Goal: Find specific page/section: Find specific page/section

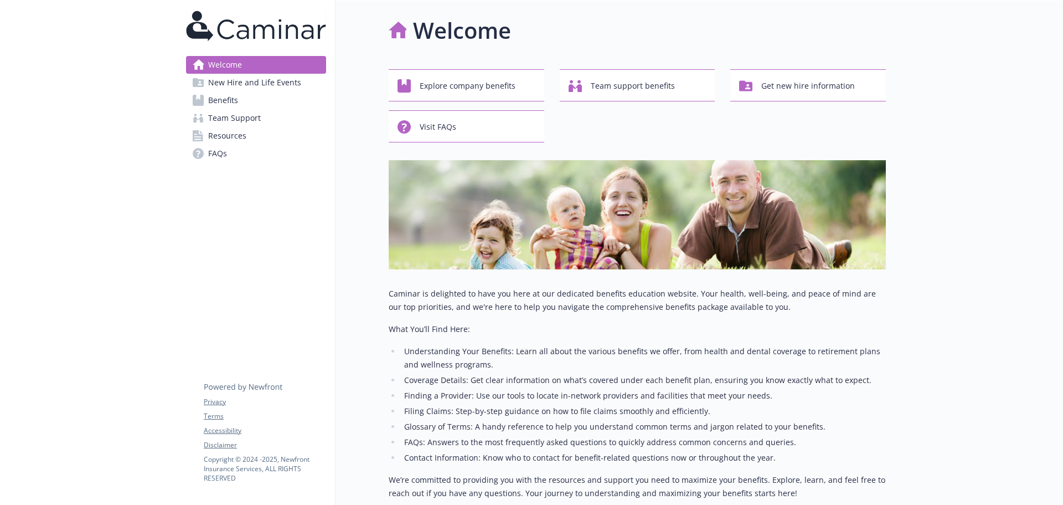
click at [237, 120] on span "Team Support" at bounding box center [234, 118] width 53 height 18
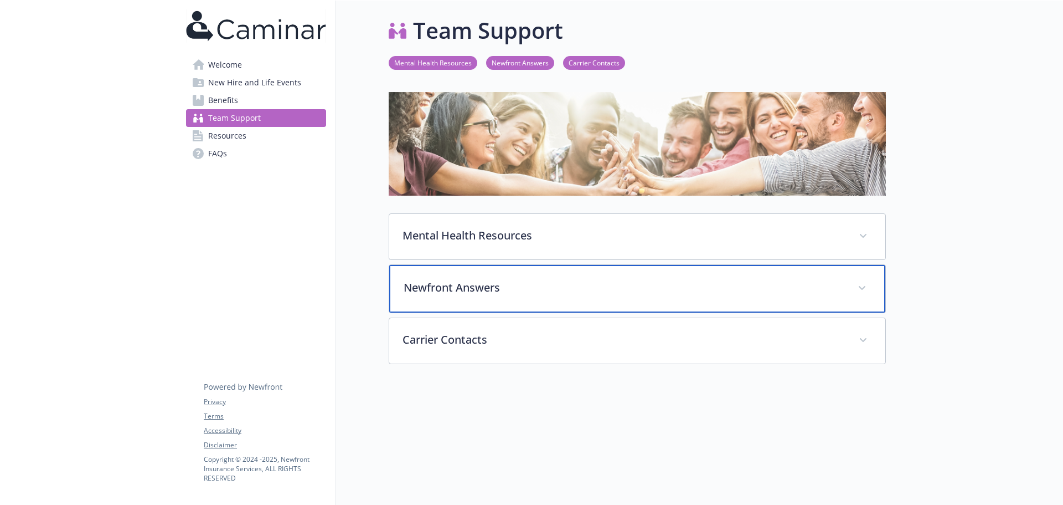
click at [479, 291] on p "Newfront Answers" at bounding box center [624, 287] width 441 height 17
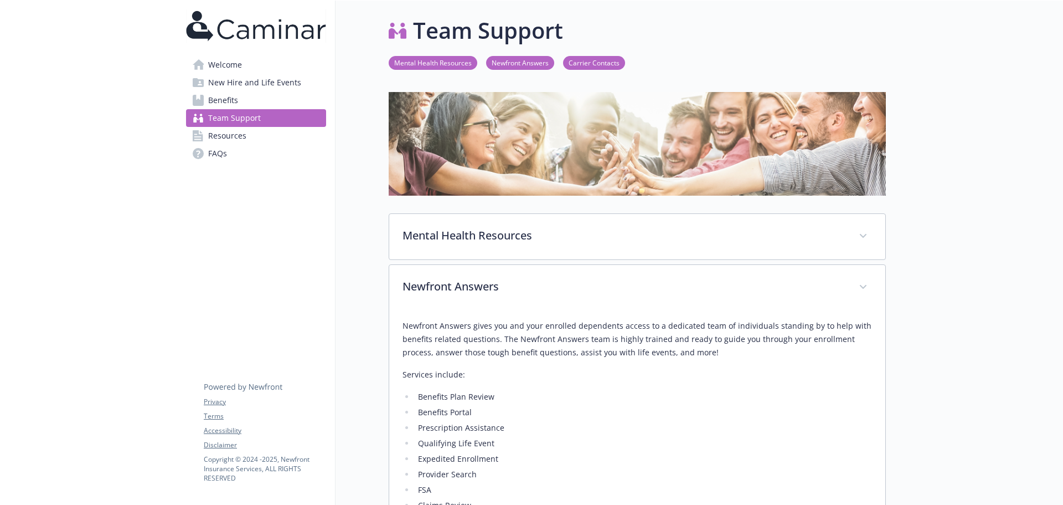
click at [234, 36] on img at bounding box center [256, 25] width 140 height 33
click at [228, 62] on span "Welcome" at bounding box center [225, 65] width 34 height 18
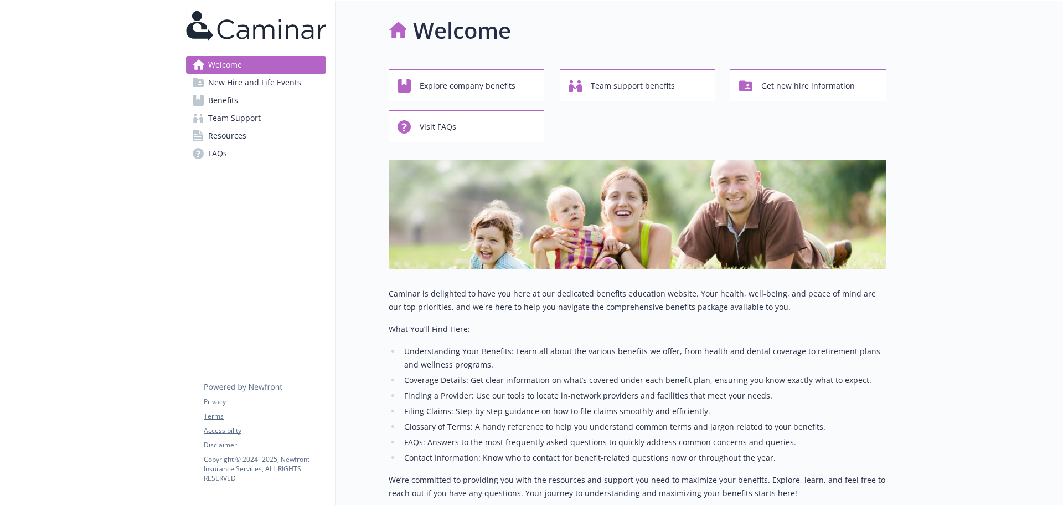
click at [245, 117] on span "Team Support" at bounding box center [234, 118] width 53 height 18
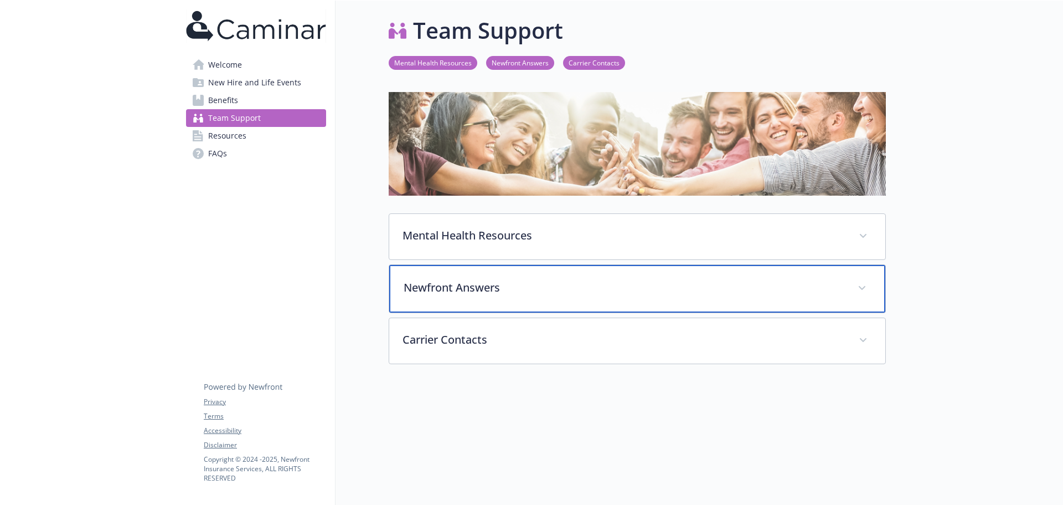
click at [460, 292] on p "Newfront Answers" at bounding box center [624, 287] width 441 height 17
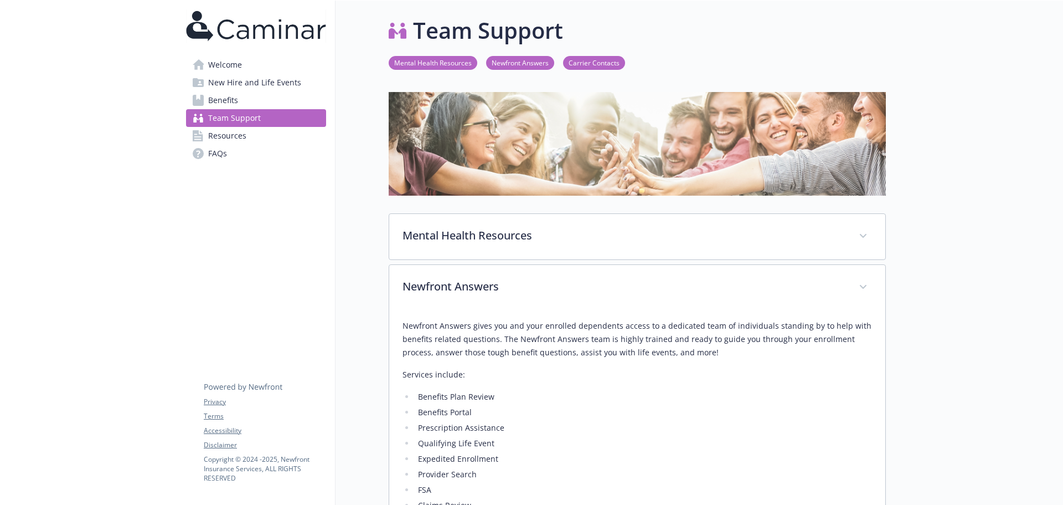
click at [197, 96] on icon at bounding box center [198, 100] width 11 height 11
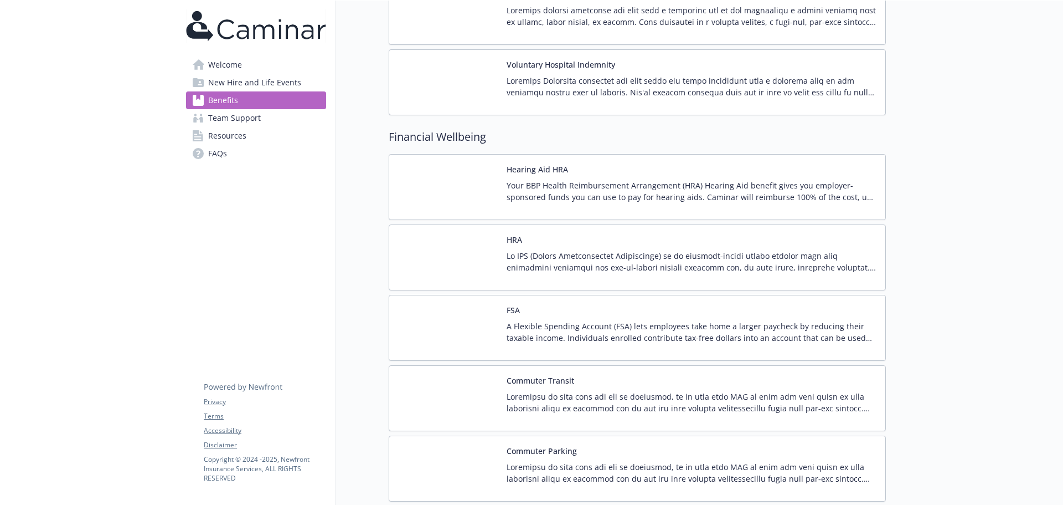
scroll to position [1231, 0]
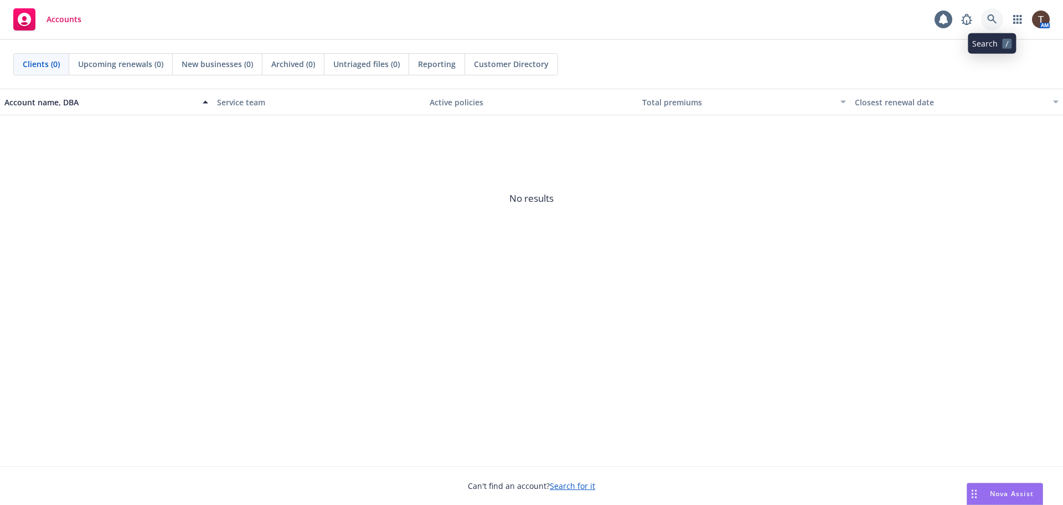
click at [988, 16] on icon at bounding box center [993, 19] width 10 height 10
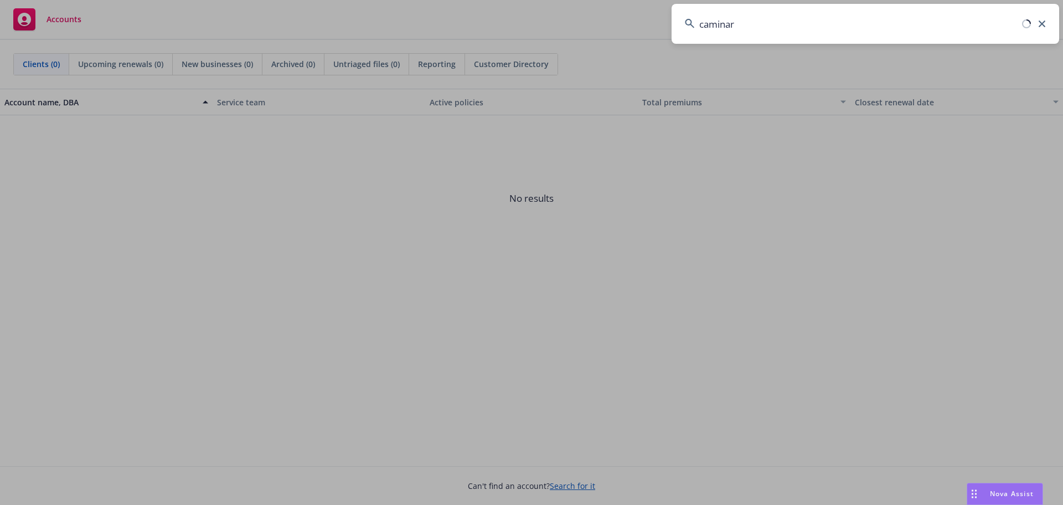
type input "caminar"
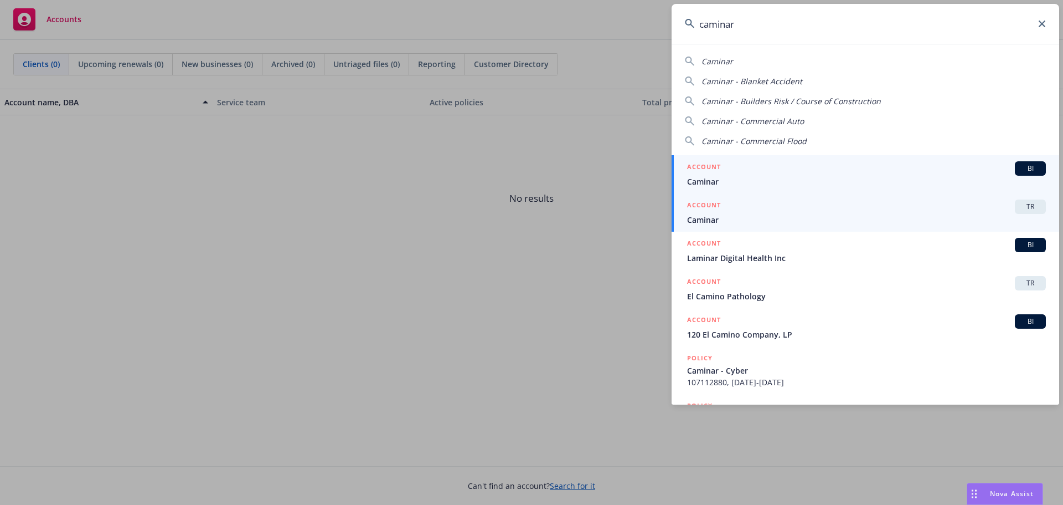
click at [788, 199] on link "ACCOUNT TR Caminar" at bounding box center [866, 212] width 388 height 38
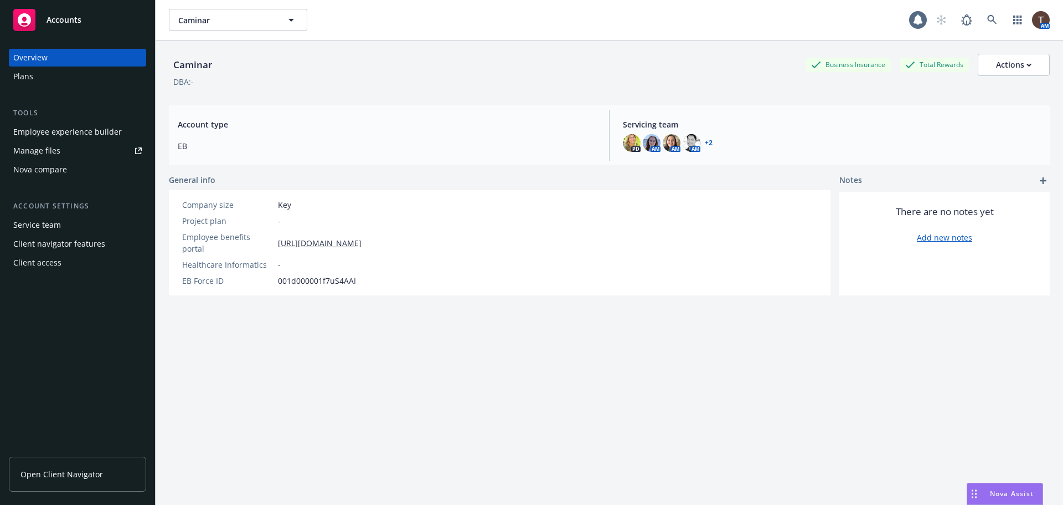
click at [55, 454] on div "Open Client Navigator" at bounding box center [77, 476] width 137 height 57
click at [53, 460] on link "Open Client Navigator" at bounding box center [77, 473] width 137 height 35
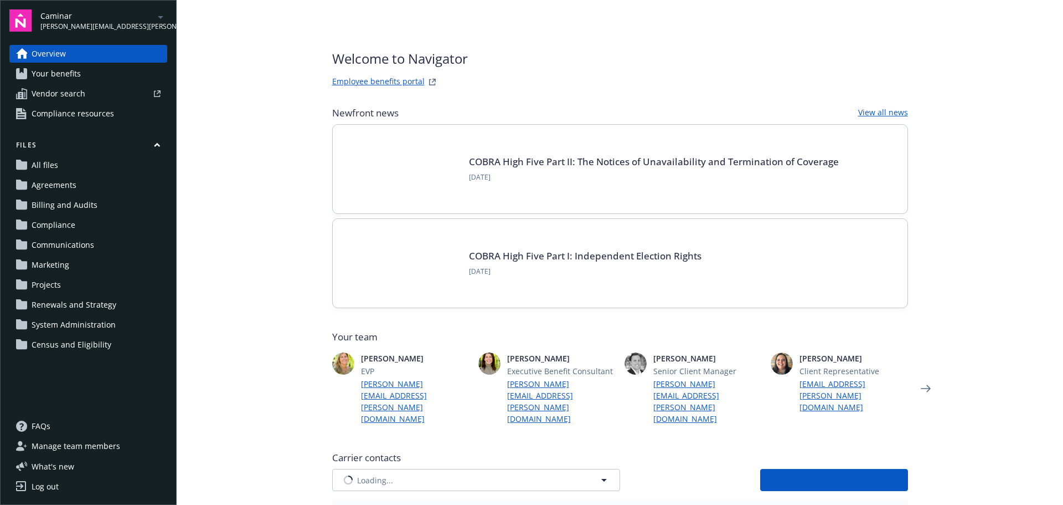
type input "AIG American General Life Insurance Company"
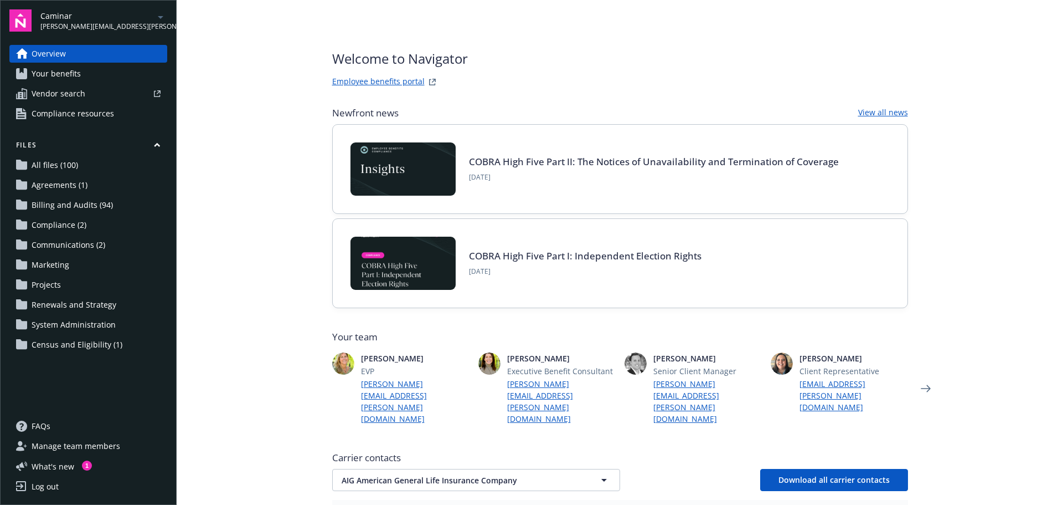
scroll to position [201, 0]
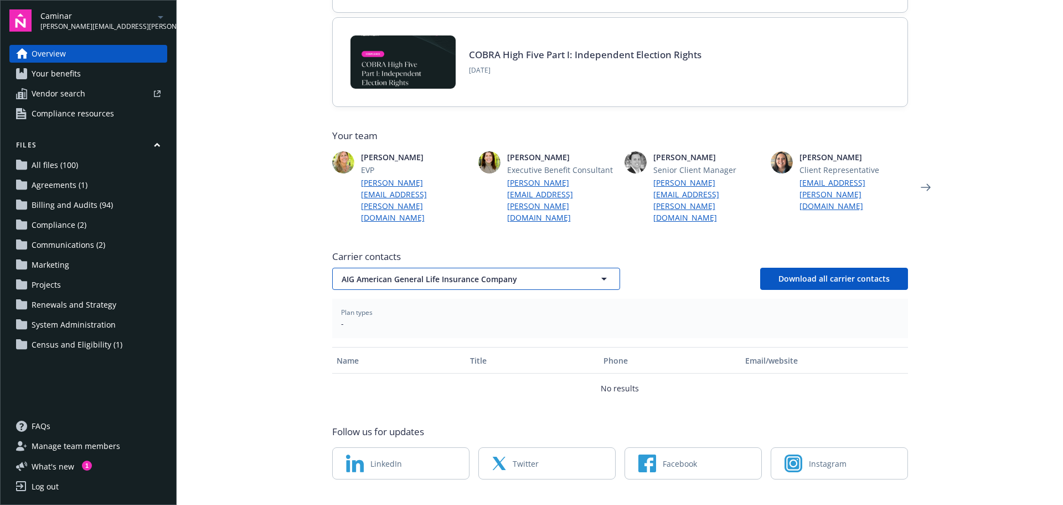
click at [388, 273] on span "AIG American General Life Insurance Company" at bounding box center [457, 279] width 230 height 12
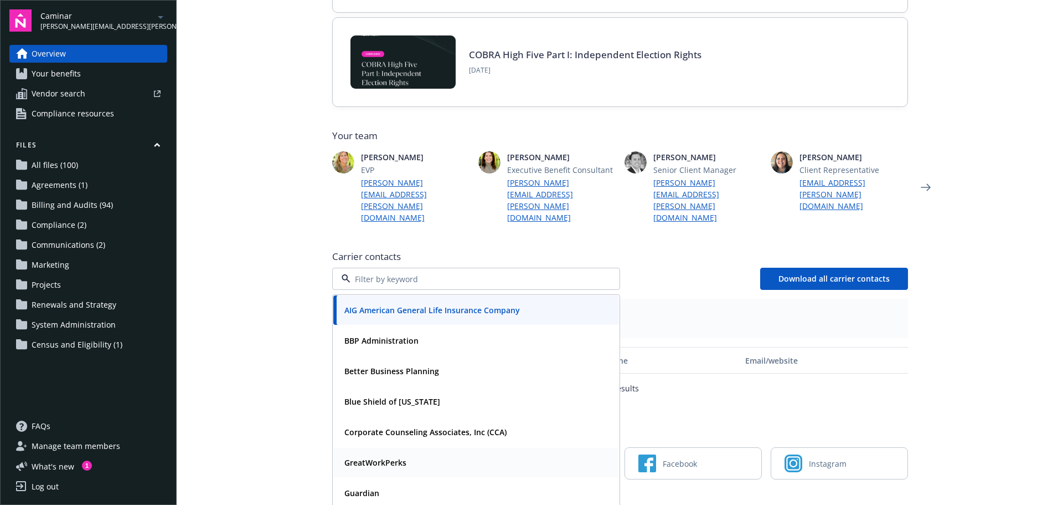
scroll to position [89, 0]
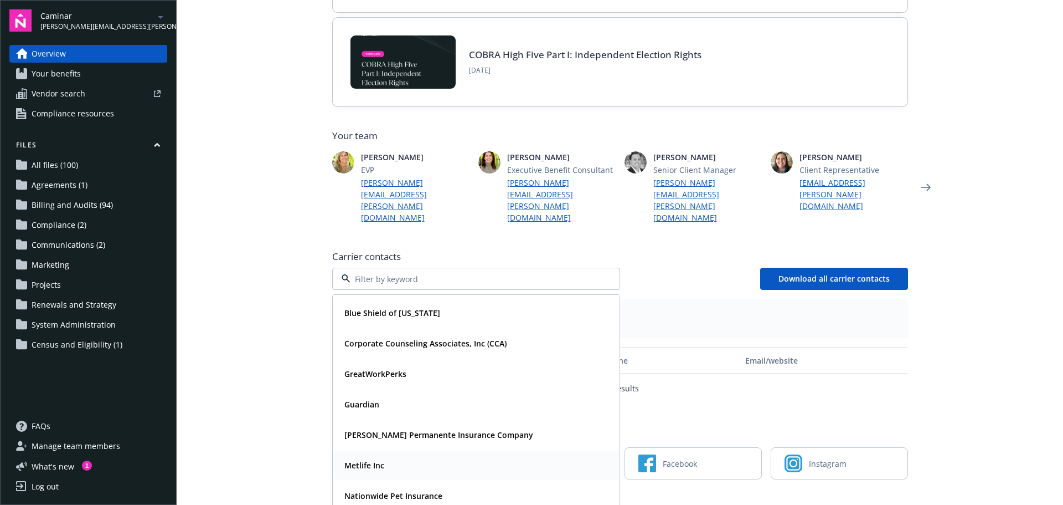
click at [369, 457] on div "Metlife Inc" at bounding box center [363, 465] width 47 height 16
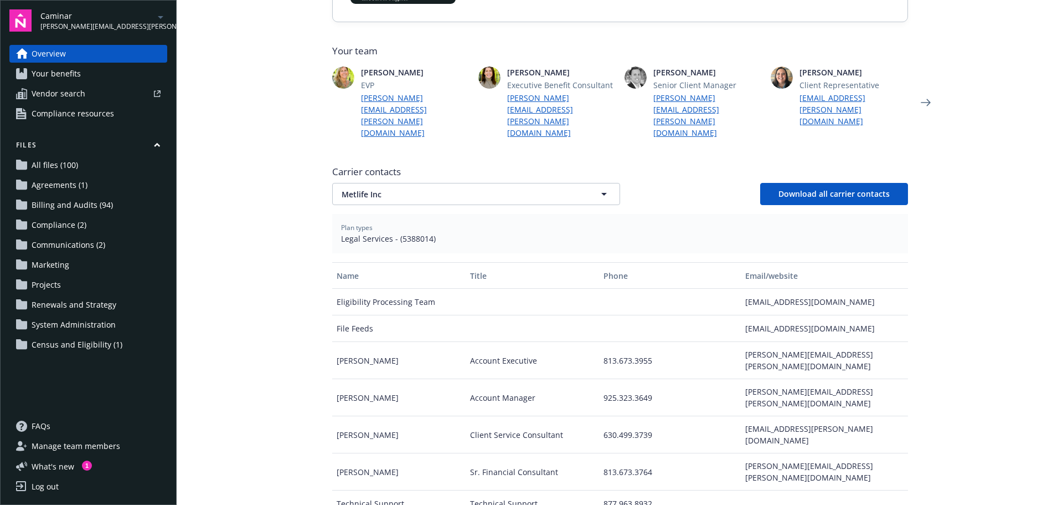
scroll to position [312, 0]
